Goal: Transaction & Acquisition: Download file/media

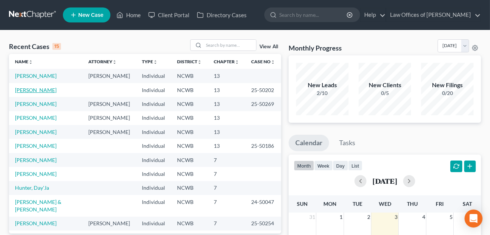
click at [36, 90] on link "[PERSON_NAME]" at bounding box center [36, 90] width 42 height 6
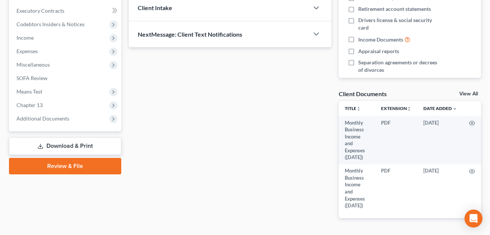
scroll to position [218, 0]
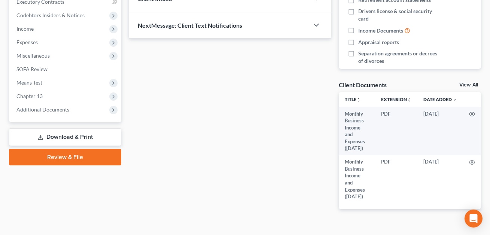
click at [75, 140] on link "Download & Print" at bounding box center [65, 137] width 112 height 18
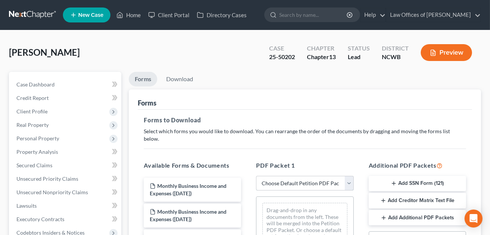
click at [278, 176] on select "Choose Default Petition PDF Packet Complete Bankruptcy Petition (all forms and …" at bounding box center [304, 183] width 97 height 15
select select "2"
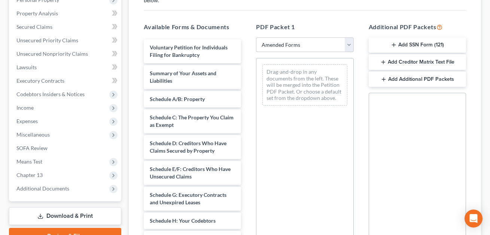
scroll to position [139, 0]
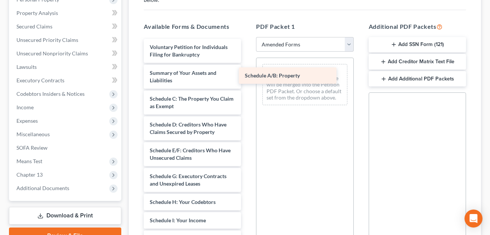
drag, startPoint x: 186, startPoint y: 89, endPoint x: 294, endPoint y: 69, distance: 110.1
click at [247, 69] on div "Schedule A/B: Property Voluntary Petition for Individuals Filing for Bankruptcy…" at bounding box center [192, 230] width 109 height 382
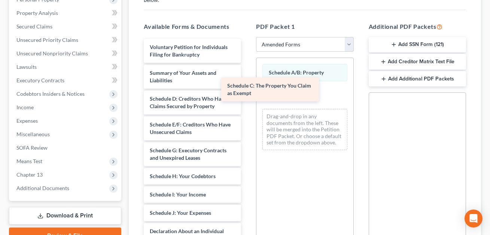
drag, startPoint x: 195, startPoint y: 97, endPoint x: 290, endPoint y: 90, distance: 95.4
click at [247, 90] on div "Schedule C: The Property You Claim as Exempt Voluntary Petition for Individuals…" at bounding box center [192, 217] width 109 height 356
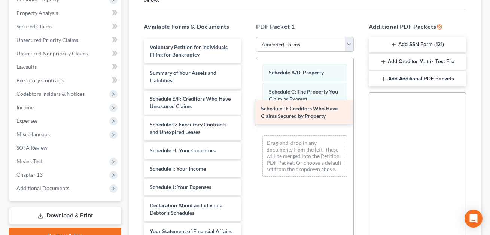
drag, startPoint x: 188, startPoint y: 95, endPoint x: 303, endPoint y: 111, distance: 116.4
click at [247, 111] on div "Schedule D: Creditors Who Have Claims Secured by Property Voluntary Petition fo…" at bounding box center [192, 204] width 109 height 330
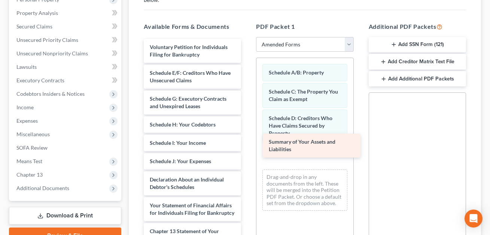
drag, startPoint x: 189, startPoint y: 66, endPoint x: 308, endPoint y: 143, distance: 142.1
click at [247, 143] on div "Summary of Your Assets and Liabilities Voluntary Petition for Individuals Filin…" at bounding box center [192, 191] width 109 height 304
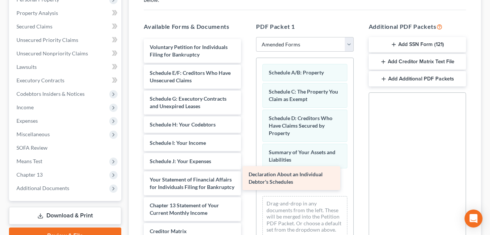
drag, startPoint x: 177, startPoint y: 174, endPoint x: 284, endPoint y: 173, distance: 107.5
click at [247, 173] on div "Declaration About an Individual Debtor's Schedules Voluntary Petition for Indiv…" at bounding box center [192, 178] width 109 height 278
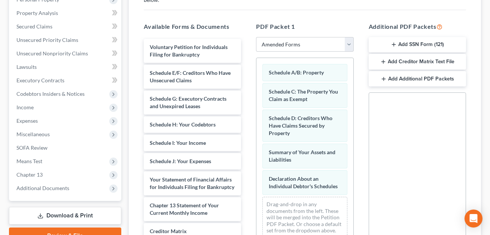
scroll to position [227, 0]
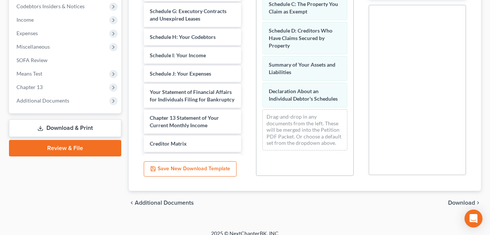
click at [453, 200] on span "Download" at bounding box center [461, 203] width 27 height 6
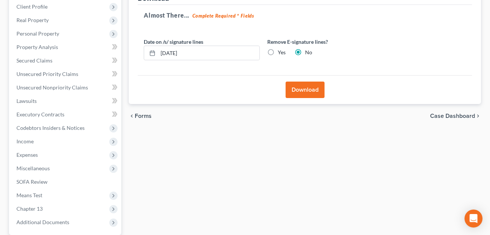
scroll to position [93, 0]
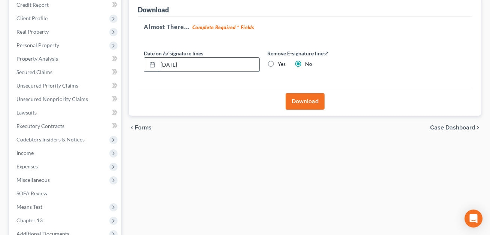
click at [174, 63] on input "[DATE]" at bounding box center [209, 65] width 102 height 14
type input "[DATE]"
click at [302, 101] on button "Download" at bounding box center [305, 101] width 39 height 16
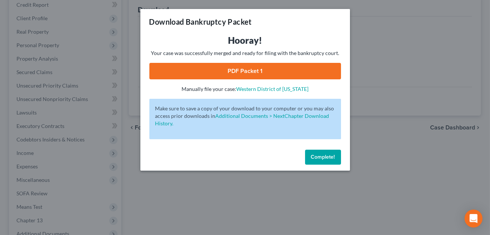
click at [262, 71] on link "PDF Packet 1" at bounding box center [245, 71] width 192 height 16
